Goal: Information Seeking & Learning: Learn about a topic

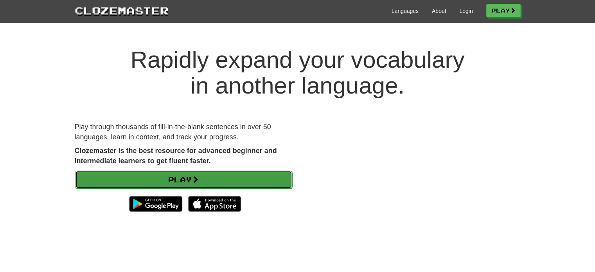
click at [197, 182] on span at bounding box center [195, 179] width 7 height 7
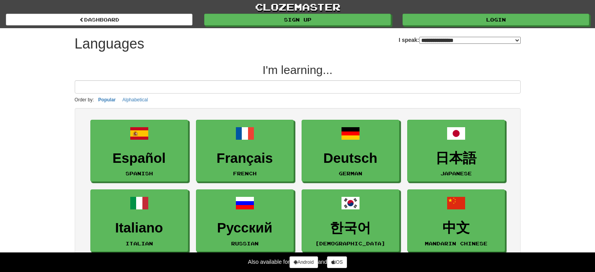
select select "*******"
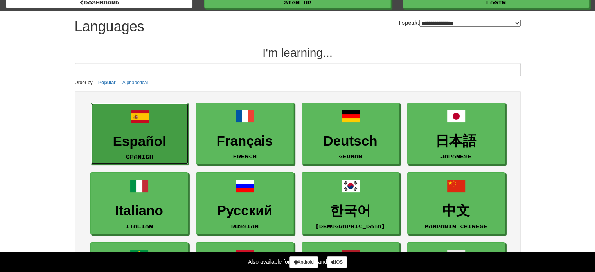
click at [172, 134] on h3 "Español" at bounding box center [139, 141] width 89 height 15
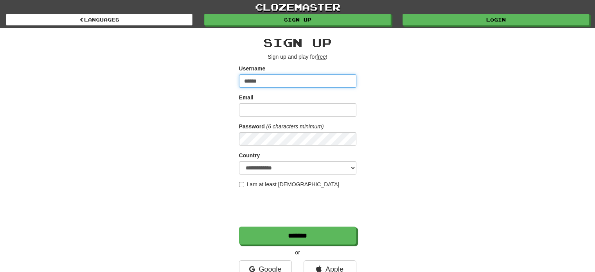
type input "******"
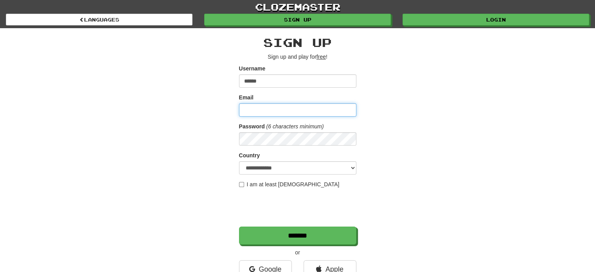
click at [280, 112] on input "Email" at bounding box center [297, 109] width 117 height 13
drag, startPoint x: 272, startPoint y: 107, endPoint x: 183, endPoint y: 109, distance: 89.2
click at [183, 109] on div "**********" at bounding box center [297, 164] width 457 height 273
type input "**********"
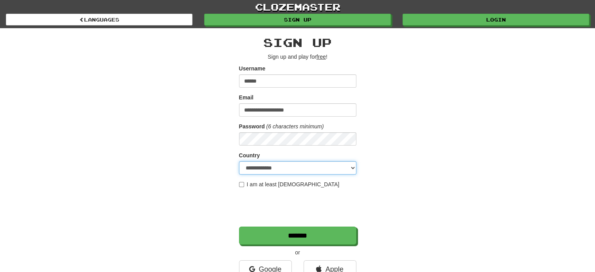
click at [268, 163] on select "**********" at bounding box center [297, 167] width 117 height 13
select select "**"
click at [239, 161] on select "**********" at bounding box center [297, 167] width 117 height 13
click at [246, 186] on label "I am at least 16 years old" at bounding box center [289, 184] width 100 height 8
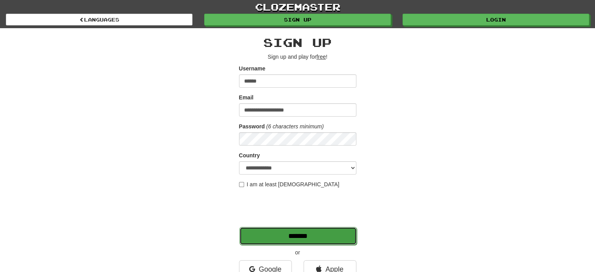
click at [279, 235] on input "*******" at bounding box center [297, 236] width 117 height 18
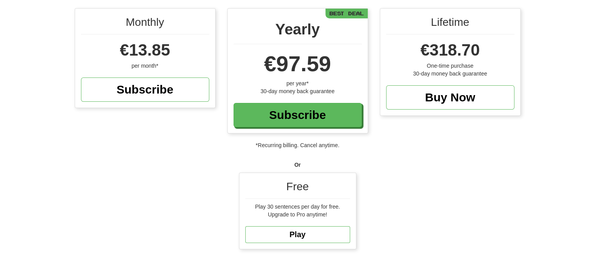
scroll to position [81, 0]
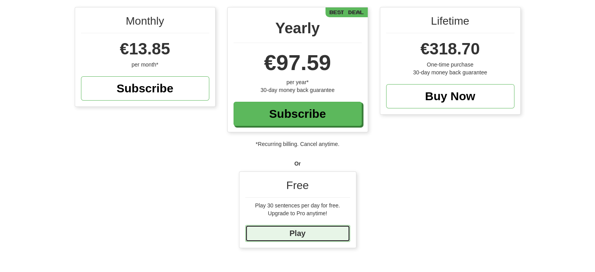
click at [311, 228] on link "Play" at bounding box center [297, 233] width 105 height 17
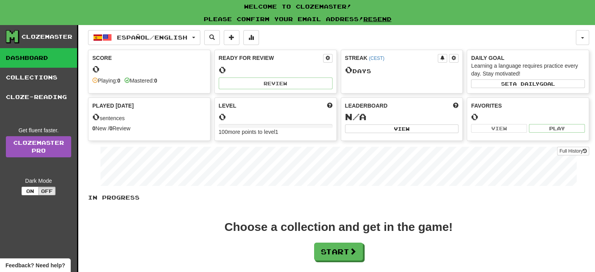
click at [342, 260] on div "In Progress Choose a collection and get in the game! Start Add Collection Reset…" at bounding box center [338, 246] width 501 height 104
click at [346, 247] on button "Start" at bounding box center [338, 252] width 49 height 18
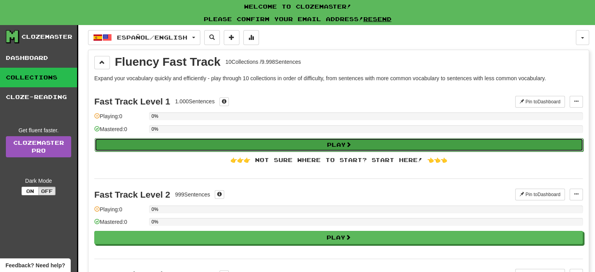
click at [349, 138] on button "Play" at bounding box center [339, 144] width 488 height 13
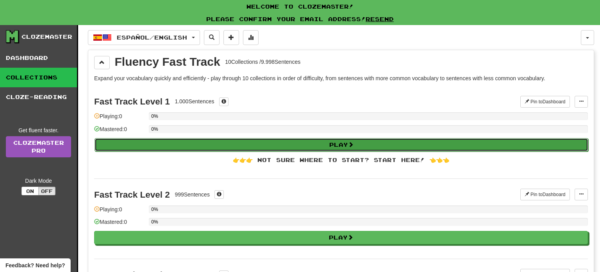
select select "**"
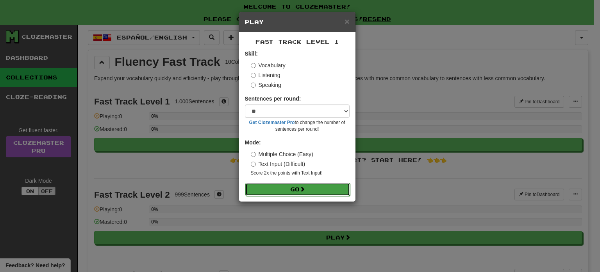
click at [283, 190] on button "Go" at bounding box center [298, 189] width 105 height 13
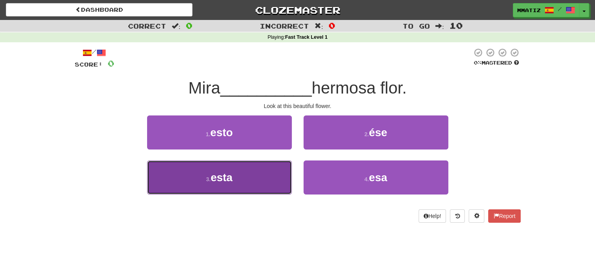
click at [258, 194] on button "3 . esta" at bounding box center [219, 177] width 145 height 34
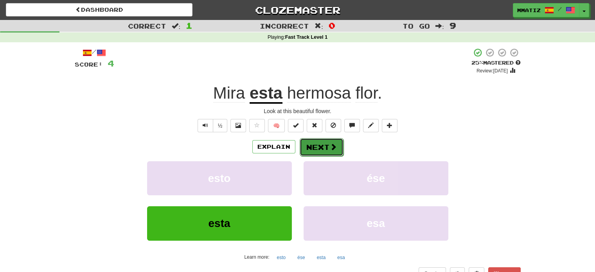
click at [326, 144] on button "Next" at bounding box center [321, 147] width 44 height 18
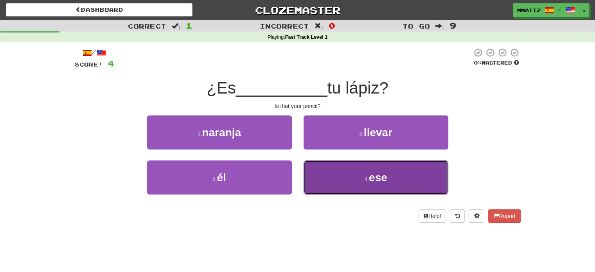
click at [344, 175] on button "4 . ese" at bounding box center [375, 177] width 145 height 34
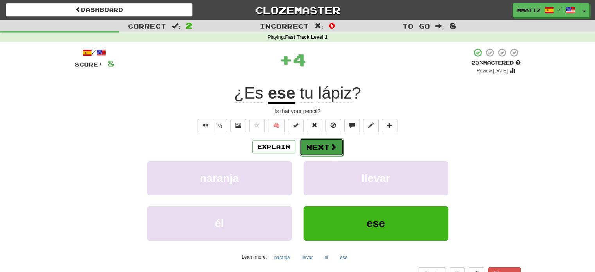
click at [326, 153] on button "Next" at bounding box center [321, 147] width 44 height 18
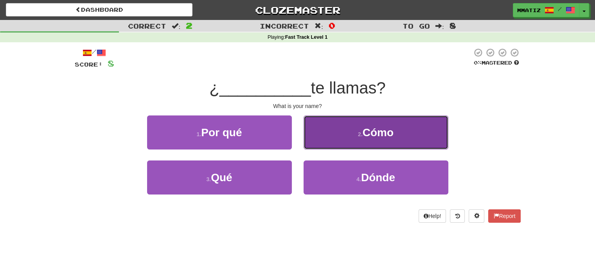
click at [345, 145] on button "2 . Cómo" at bounding box center [375, 132] width 145 height 34
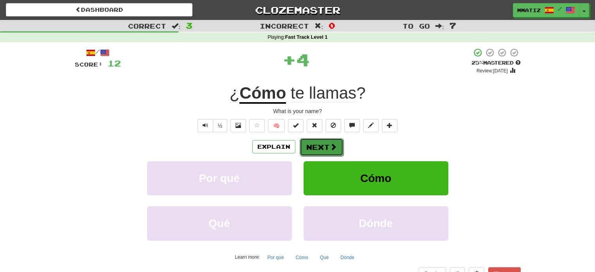
click at [318, 143] on button "Next" at bounding box center [321, 147] width 44 height 18
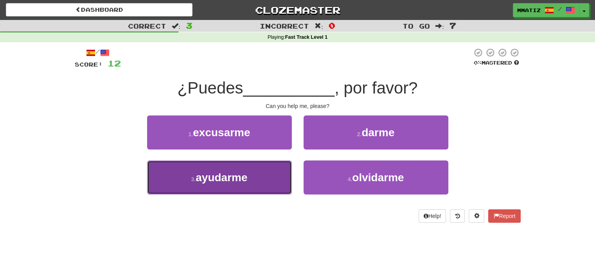
click at [262, 182] on button "3 . ayudarme" at bounding box center [219, 177] width 145 height 34
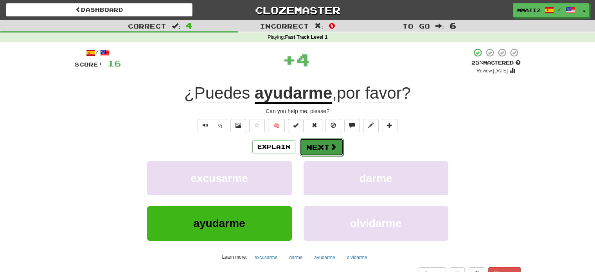
click at [314, 153] on button "Next" at bounding box center [321, 147] width 44 height 18
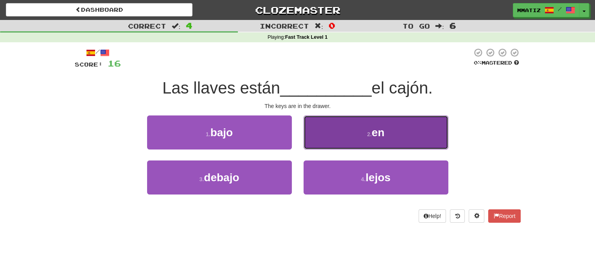
click at [357, 139] on button "2 . en" at bounding box center [375, 132] width 145 height 34
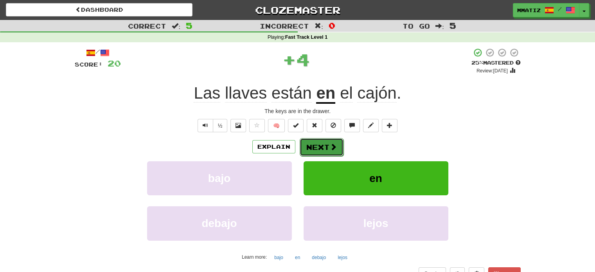
click at [321, 151] on button "Next" at bounding box center [321, 147] width 44 height 18
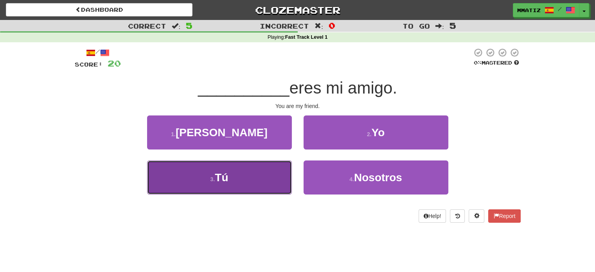
click at [275, 176] on button "3 . Tú" at bounding box center [219, 177] width 145 height 34
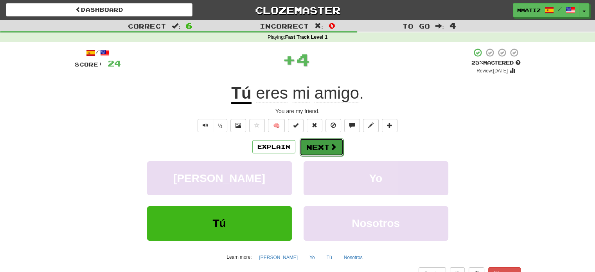
click at [322, 142] on button "Next" at bounding box center [321, 147] width 44 height 18
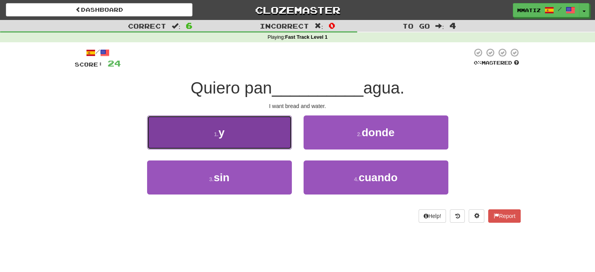
click at [253, 134] on button "1 . y" at bounding box center [219, 132] width 145 height 34
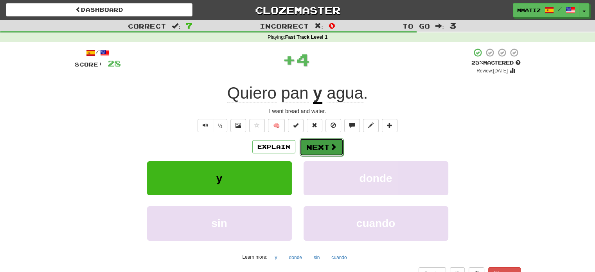
click at [313, 145] on button "Next" at bounding box center [321, 147] width 44 height 18
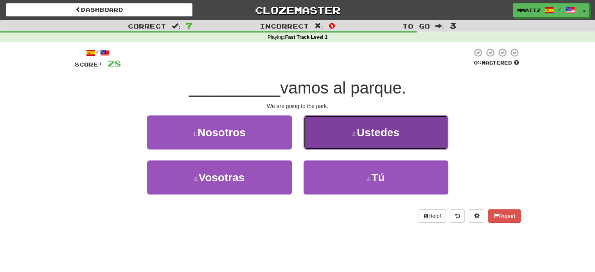
click at [330, 140] on button "2 . Ustedes" at bounding box center [375, 132] width 145 height 34
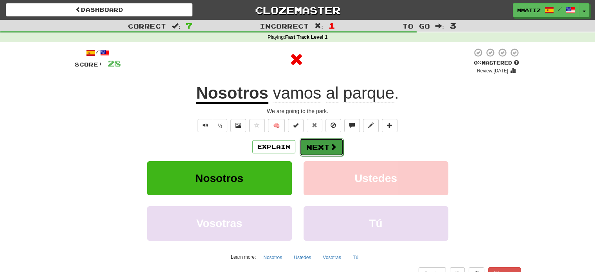
click at [330, 143] on span at bounding box center [333, 146] width 7 height 7
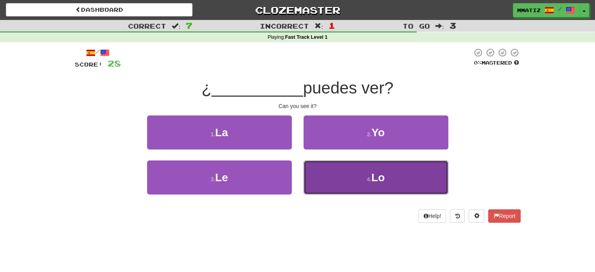
click at [330, 179] on button "4 . Lo" at bounding box center [375, 177] width 145 height 34
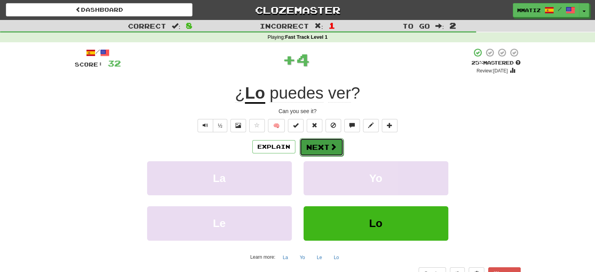
click at [330, 147] on span at bounding box center [333, 146] width 7 height 7
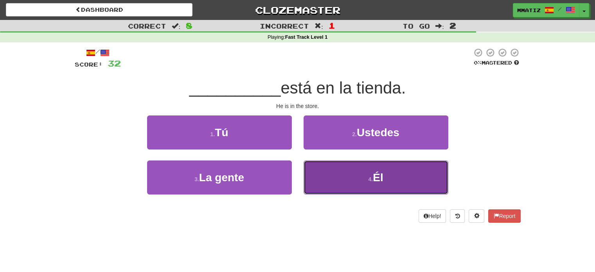
click at [337, 180] on button "4 . Él" at bounding box center [375, 177] width 145 height 34
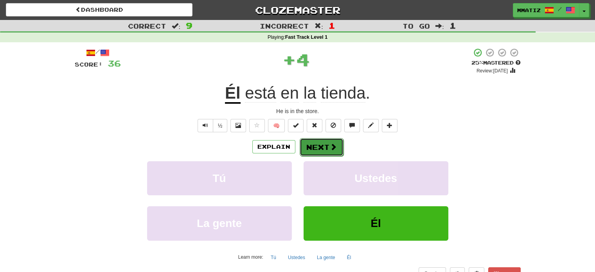
click at [319, 142] on button "Next" at bounding box center [321, 147] width 44 height 18
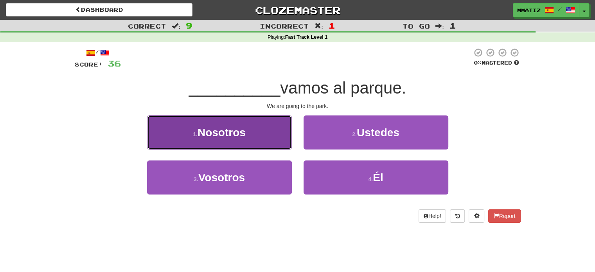
click at [264, 145] on button "1 . Nosotros" at bounding box center [219, 132] width 145 height 34
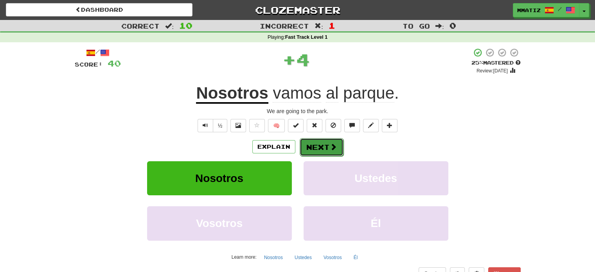
click at [330, 141] on button "Next" at bounding box center [321, 147] width 44 height 18
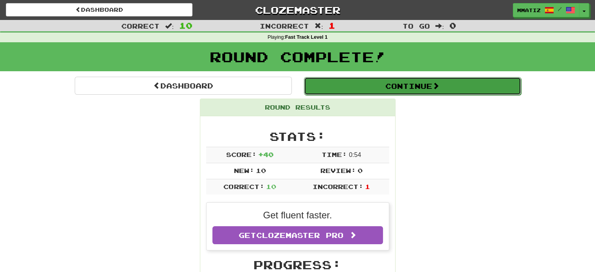
click at [414, 86] on button "Continue" at bounding box center [412, 86] width 217 height 18
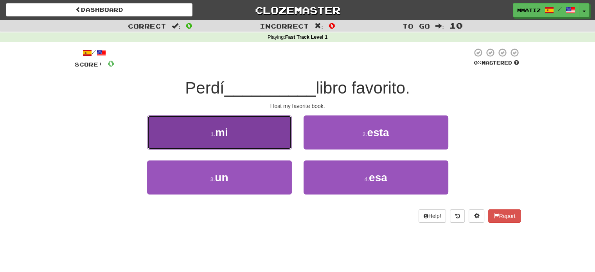
click at [249, 128] on button "1 . mi" at bounding box center [219, 132] width 145 height 34
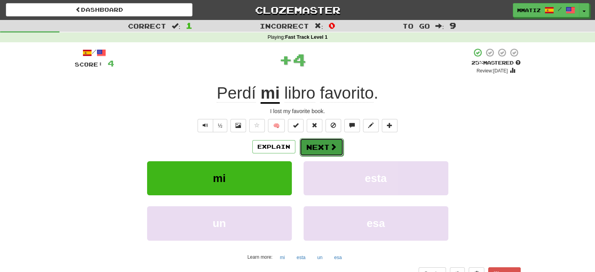
click at [324, 148] on button "Next" at bounding box center [321, 147] width 44 height 18
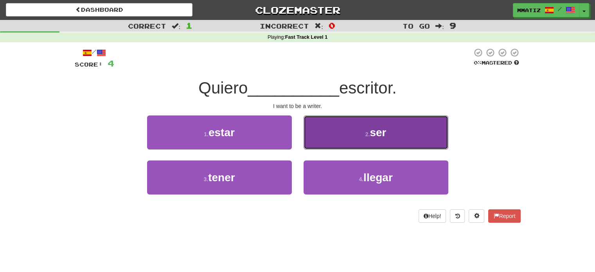
click at [322, 129] on button "2 . ser" at bounding box center [375, 132] width 145 height 34
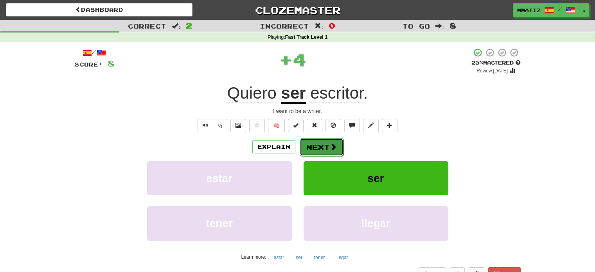
click at [317, 147] on button "Next" at bounding box center [321, 147] width 44 height 18
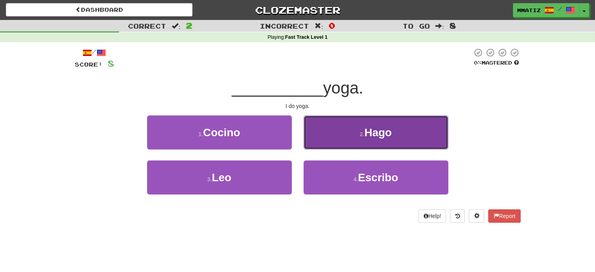
click at [330, 145] on button "2 . Hago" at bounding box center [375, 132] width 145 height 34
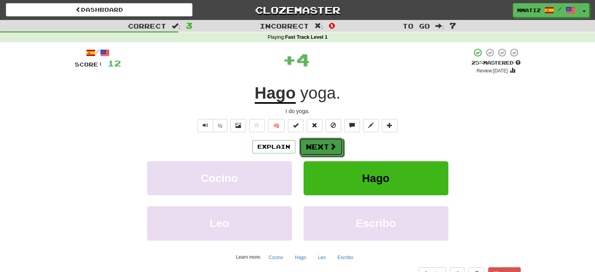
click at [330, 145] on span at bounding box center [332, 146] width 7 height 7
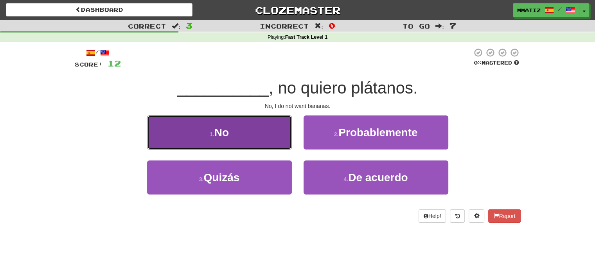
click at [281, 144] on button "1 . No" at bounding box center [219, 132] width 145 height 34
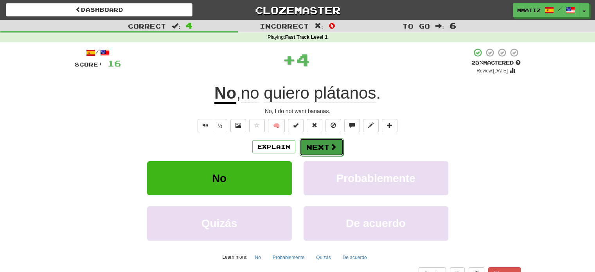
click at [317, 142] on button "Next" at bounding box center [321, 147] width 44 height 18
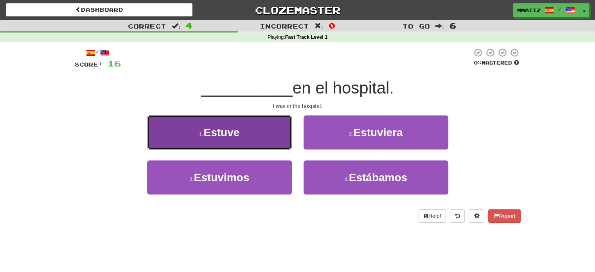
click at [273, 139] on button "1 . Estuve" at bounding box center [219, 132] width 145 height 34
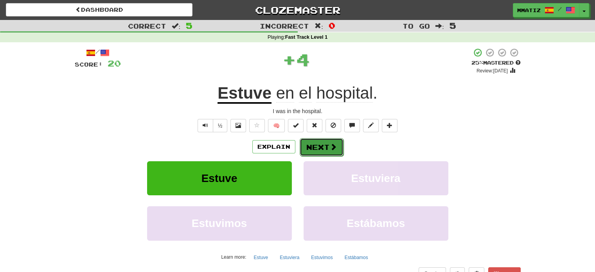
click at [324, 143] on button "Next" at bounding box center [321, 147] width 44 height 18
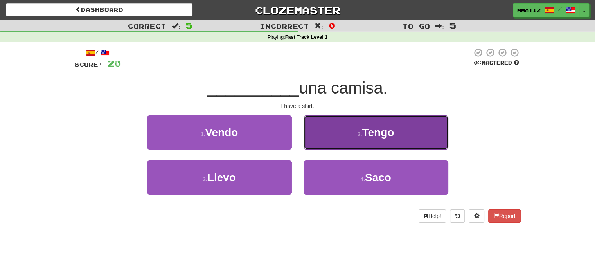
click at [349, 140] on button "2 . Tengo" at bounding box center [375, 132] width 145 height 34
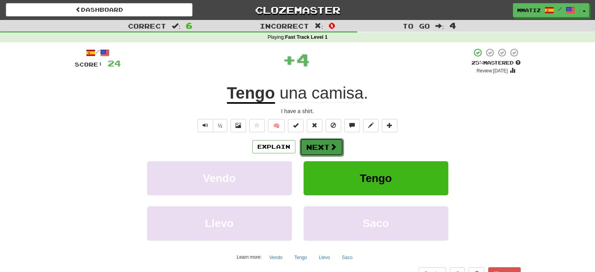
click at [328, 146] on button "Next" at bounding box center [321, 147] width 44 height 18
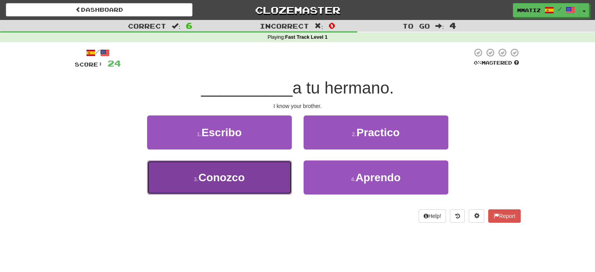
click at [258, 187] on button "3 . Conozco" at bounding box center [219, 177] width 145 height 34
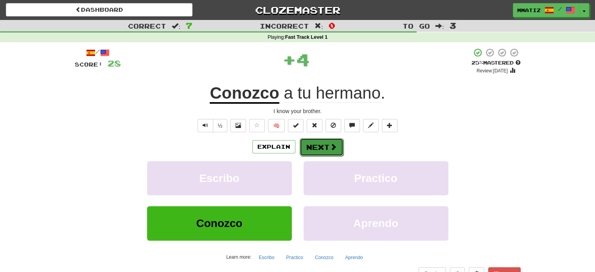
click at [324, 140] on button "Next" at bounding box center [321, 147] width 44 height 18
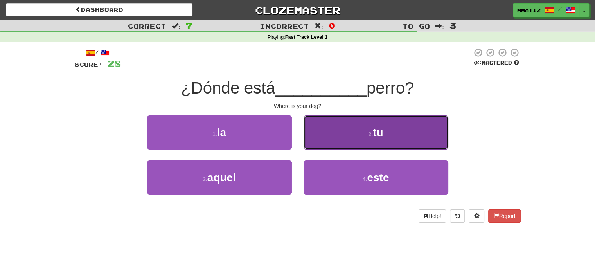
click at [324, 143] on button "2 . tu" at bounding box center [375, 132] width 145 height 34
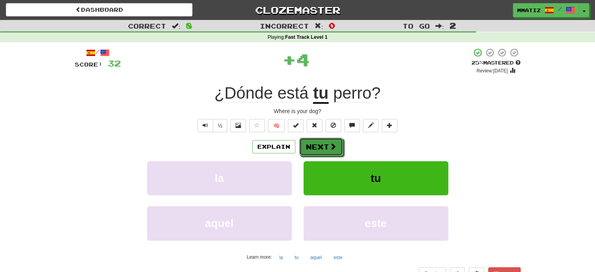
click at [324, 143] on button "Next" at bounding box center [321, 147] width 44 height 18
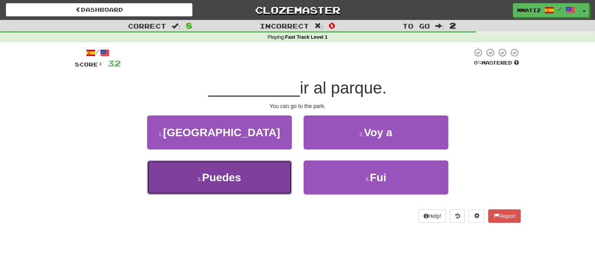
click at [281, 177] on button "3 . Puedes" at bounding box center [219, 177] width 145 height 34
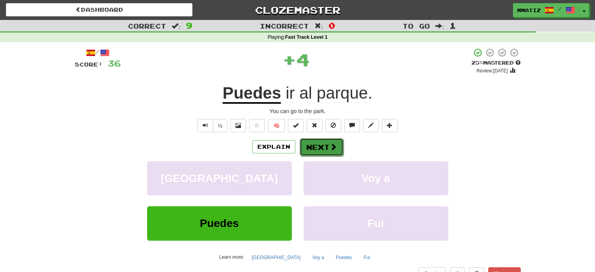
click at [311, 153] on button "Next" at bounding box center [321, 147] width 44 height 18
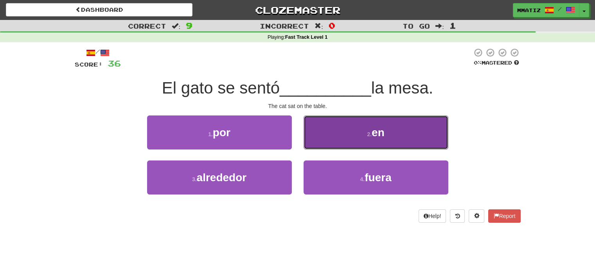
click at [341, 139] on button "2 . en" at bounding box center [375, 132] width 145 height 34
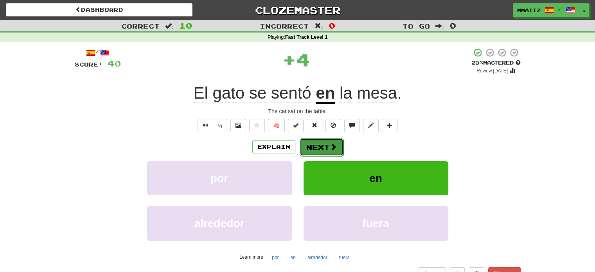
click at [332, 145] on span at bounding box center [333, 146] width 7 height 7
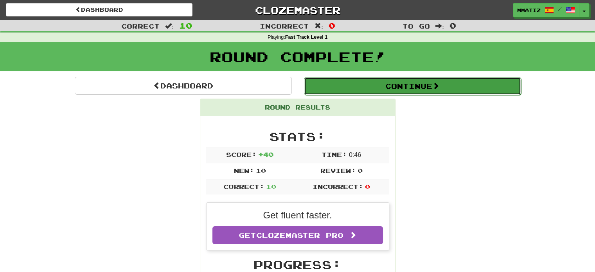
click at [396, 79] on button "Continue" at bounding box center [412, 86] width 217 height 18
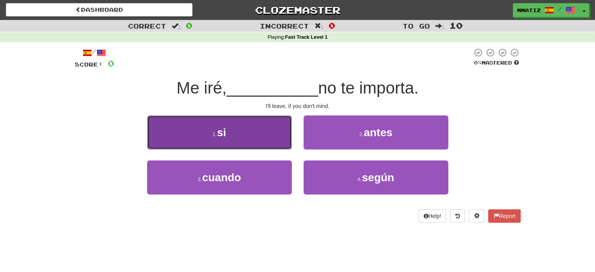
click at [276, 126] on button "1 . si" at bounding box center [219, 132] width 145 height 34
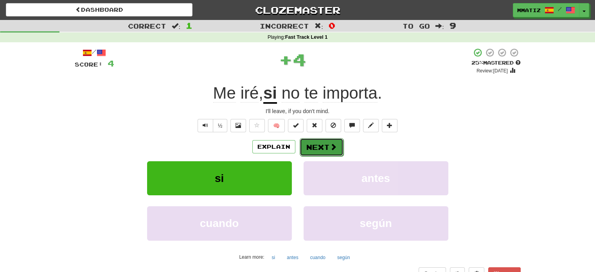
click at [314, 144] on button "Next" at bounding box center [321, 147] width 44 height 18
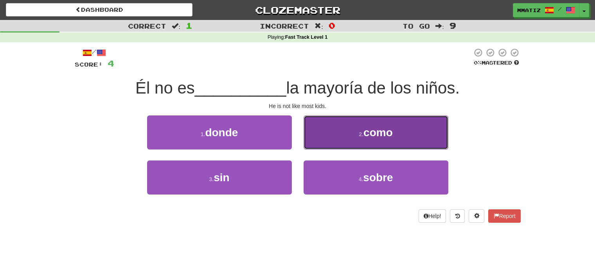
click at [322, 143] on button "2 . como" at bounding box center [375, 132] width 145 height 34
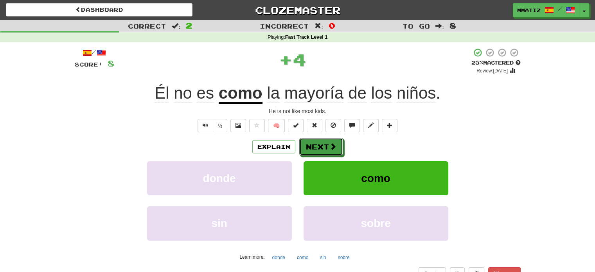
click at [322, 143] on button "Next" at bounding box center [321, 147] width 44 height 18
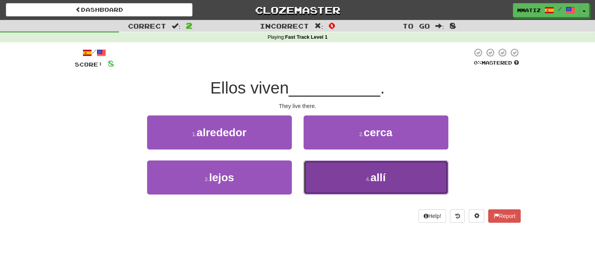
click at [335, 171] on button "4 . allí" at bounding box center [375, 177] width 145 height 34
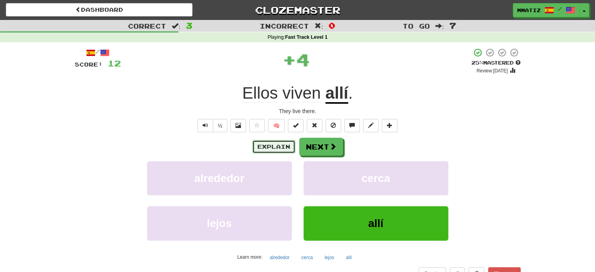
click at [285, 146] on button "Explain" at bounding box center [273, 146] width 43 height 13
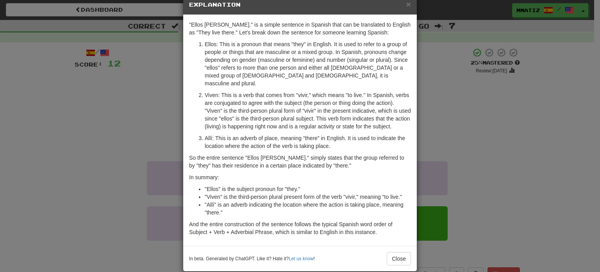
scroll to position [20, 0]
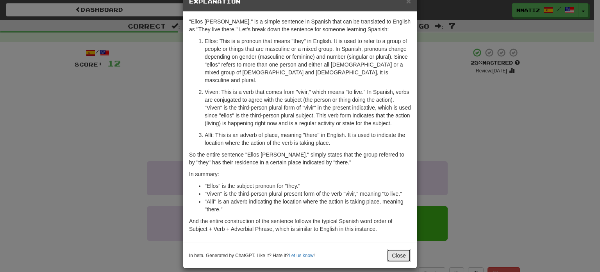
click at [394, 250] on button "Close" at bounding box center [399, 255] width 24 height 13
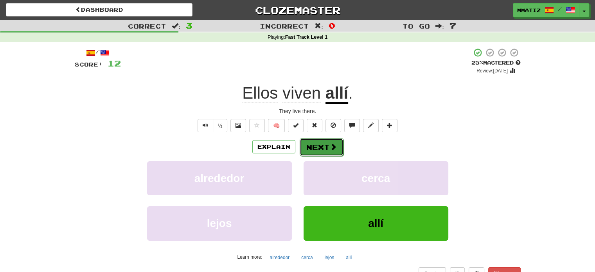
click at [326, 149] on button "Next" at bounding box center [321, 147] width 44 height 18
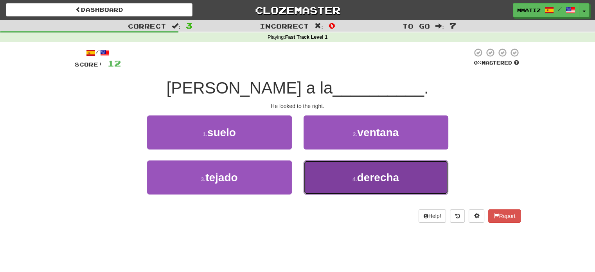
click at [351, 183] on button "4 . derecha" at bounding box center [375, 177] width 145 height 34
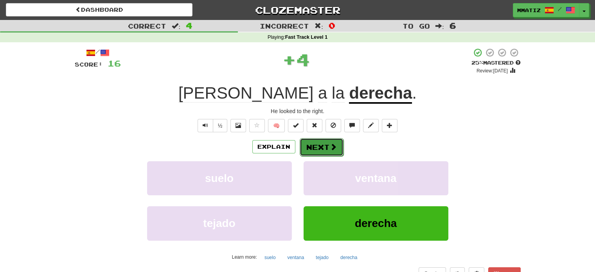
click at [314, 144] on button "Next" at bounding box center [321, 147] width 44 height 18
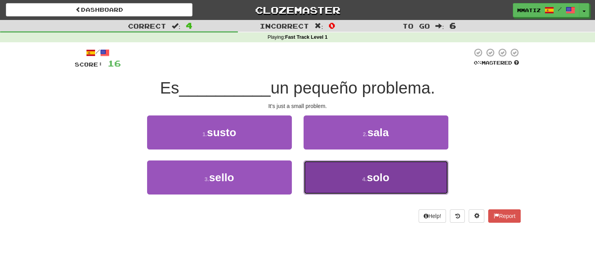
click at [332, 185] on button "4 . solo" at bounding box center [375, 177] width 145 height 34
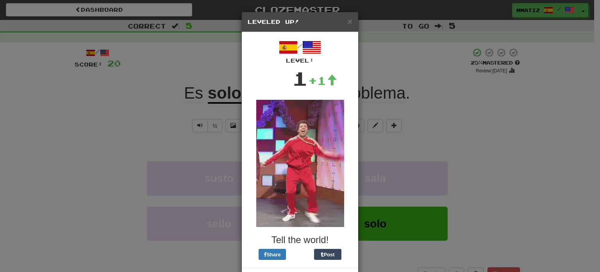
scroll to position [33, 0]
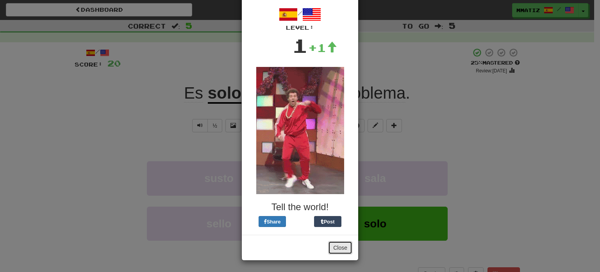
click at [334, 249] on button "Close" at bounding box center [340, 247] width 24 height 13
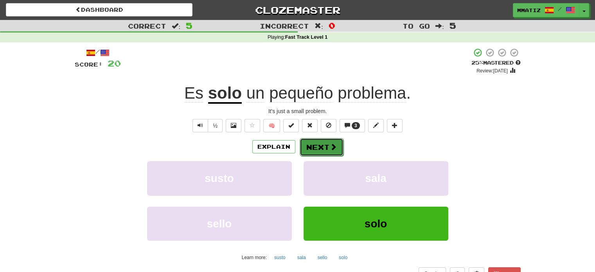
click at [328, 150] on button "Next" at bounding box center [321, 147] width 44 height 18
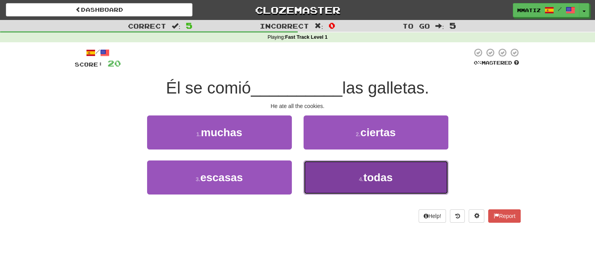
click at [355, 181] on button "4 . todas" at bounding box center [375, 177] width 145 height 34
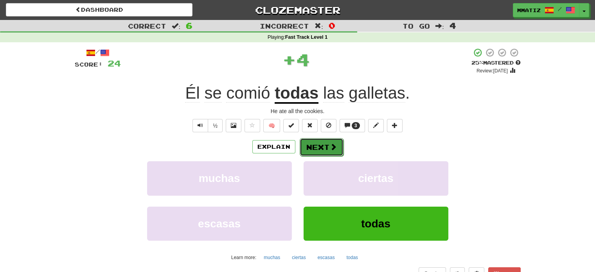
click at [327, 148] on button "Next" at bounding box center [321, 147] width 44 height 18
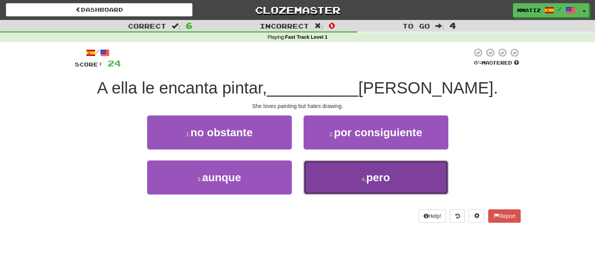
click at [346, 186] on button "4 . pero" at bounding box center [375, 177] width 145 height 34
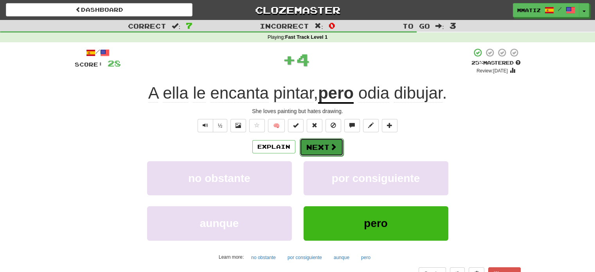
click at [323, 140] on button "Next" at bounding box center [321, 147] width 44 height 18
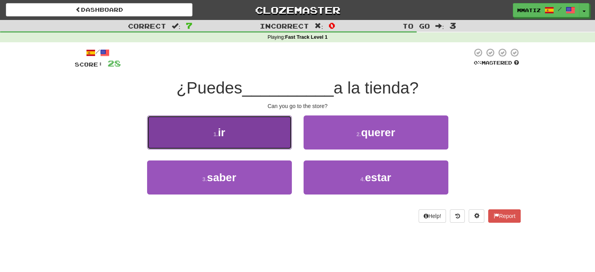
click at [265, 143] on button "1 . ir" at bounding box center [219, 132] width 145 height 34
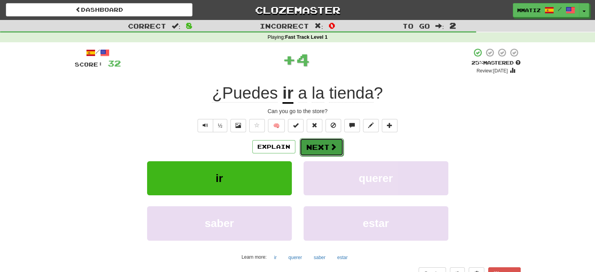
click at [306, 141] on button "Next" at bounding box center [321, 147] width 44 height 18
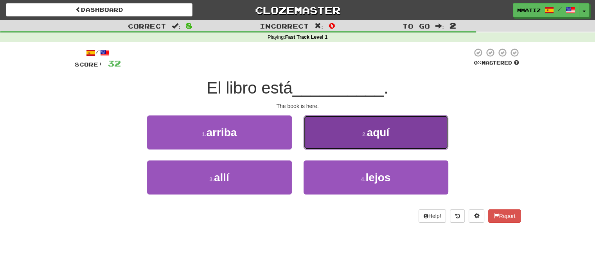
click at [338, 139] on button "2 . aquí" at bounding box center [375, 132] width 145 height 34
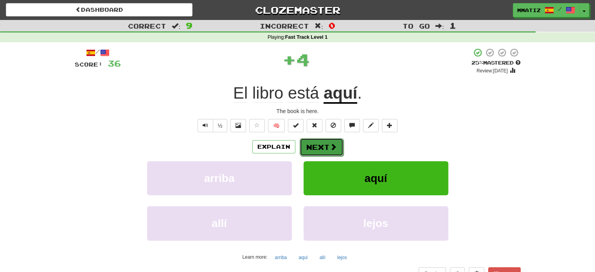
click at [332, 144] on span at bounding box center [333, 146] width 7 height 7
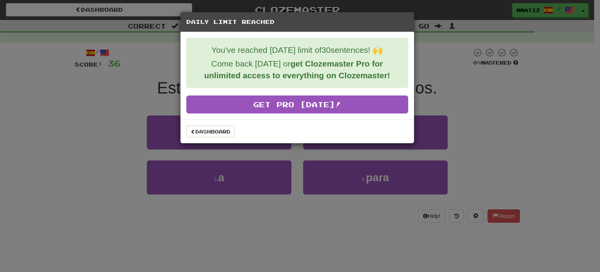
click at [244, 192] on div "Daily Limit Reached You've reached today's limit of 30 sentences! 🙌 Come back t…" at bounding box center [300, 136] width 600 height 272
click at [214, 131] on link "Dashboard" at bounding box center [210, 131] width 48 height 12
